Goal: Information Seeking & Learning: Learn about a topic

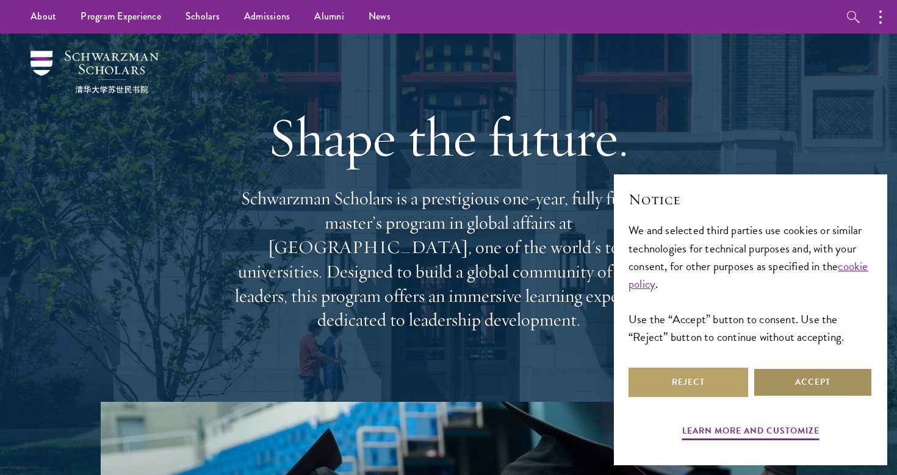
click at [833, 383] on button "Accept" at bounding box center [813, 382] width 120 height 29
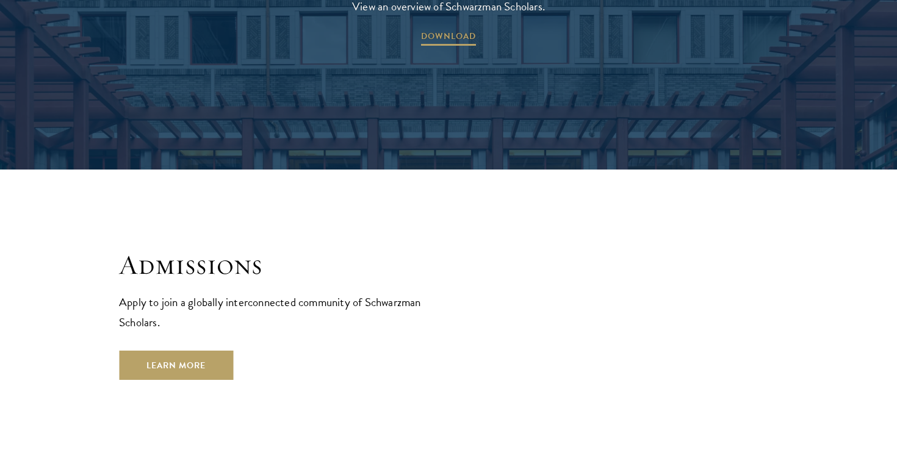
scroll to position [1910, 0]
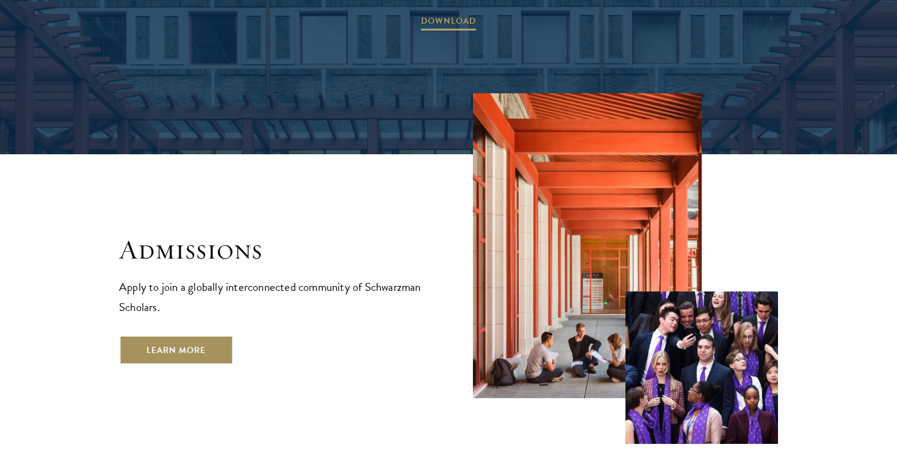
click at [209, 336] on link "Learn More" at bounding box center [176, 350] width 114 height 29
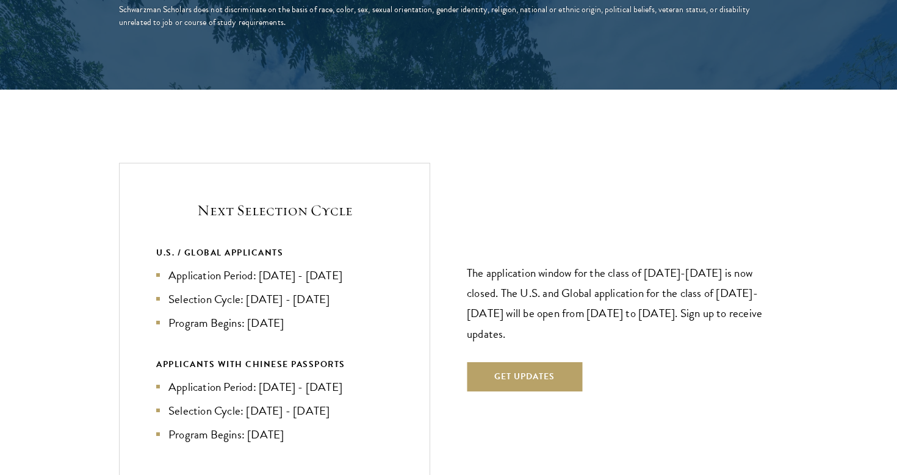
scroll to position [2532, 0]
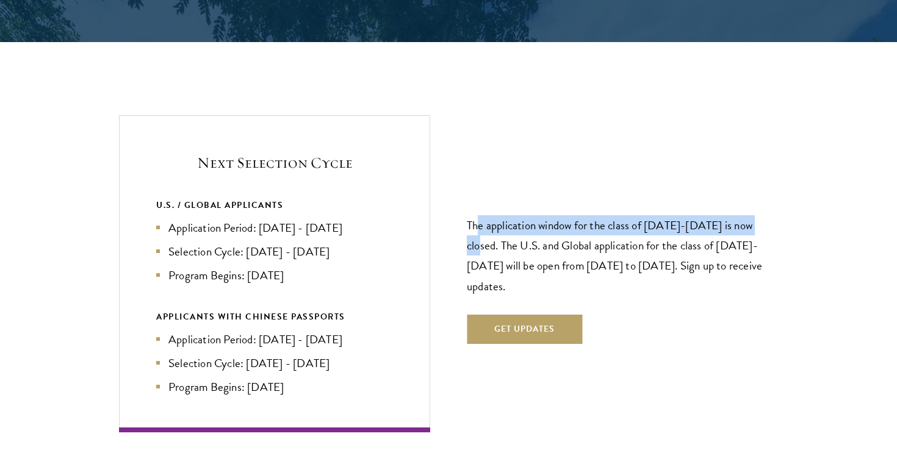
drag, startPoint x: 771, startPoint y: 184, endPoint x: 476, endPoint y: 184, distance: 294.7
click at [476, 215] on p "The application window for the class of 2026-2027 is now closed. The U.S. and G…" at bounding box center [622, 255] width 311 height 81
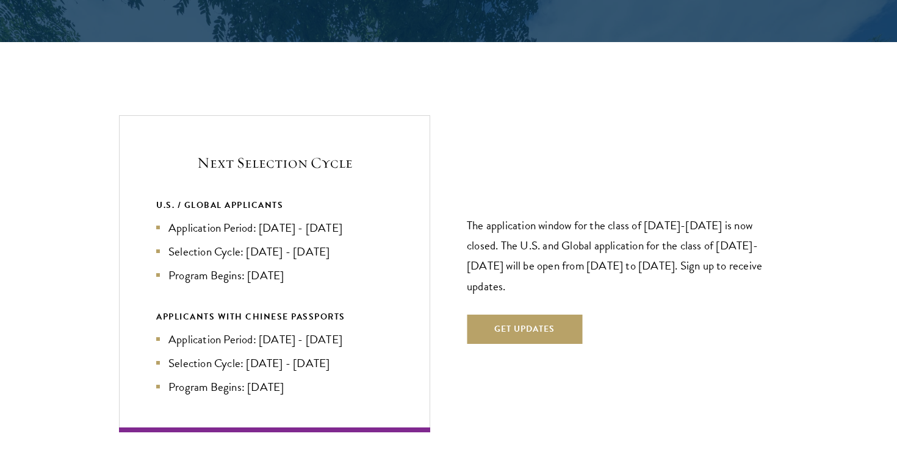
drag, startPoint x: 370, startPoint y: 188, endPoint x: 262, endPoint y: 188, distance: 108.0
click at [262, 219] on li "Application Period: Apr 2026 - Sep 2026" at bounding box center [274, 228] width 237 height 18
drag, startPoint x: 262, startPoint y: 188, endPoint x: 391, endPoint y: 194, distance: 128.9
click at [391, 219] on li "Application Period: Apr 2026 - Sep 2026" at bounding box center [274, 228] width 237 height 18
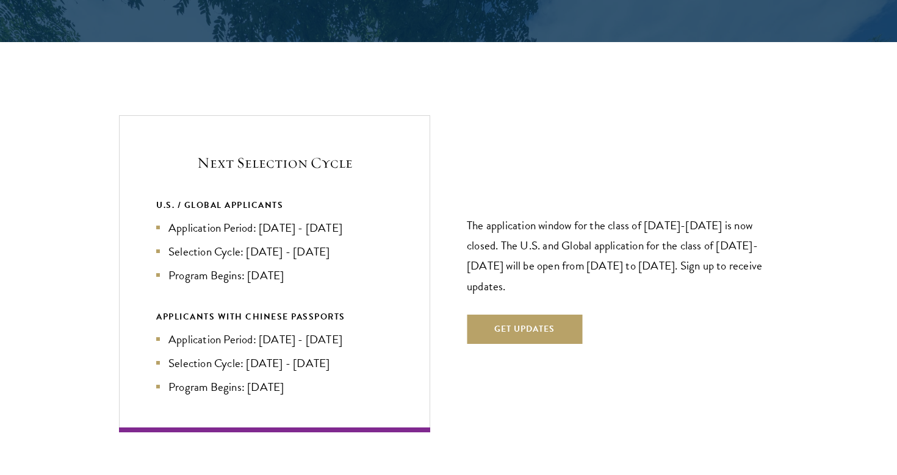
click at [391, 219] on li "Application Period: Apr 2026 - Sep 2026" at bounding box center [274, 228] width 237 height 18
